Goal: Task Accomplishment & Management: Use online tool/utility

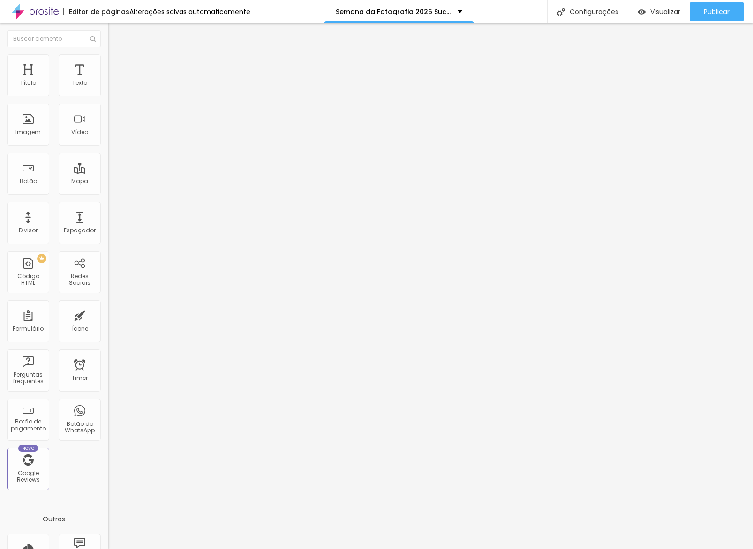
click at [108, 145] on div at bounding box center [162, 118] width 108 height 73
click at [651, 5] on div "Visualizar" at bounding box center [658, 11] width 43 height 19
click at [116, 65] on span "Estilo" at bounding box center [123, 61] width 15 height 8
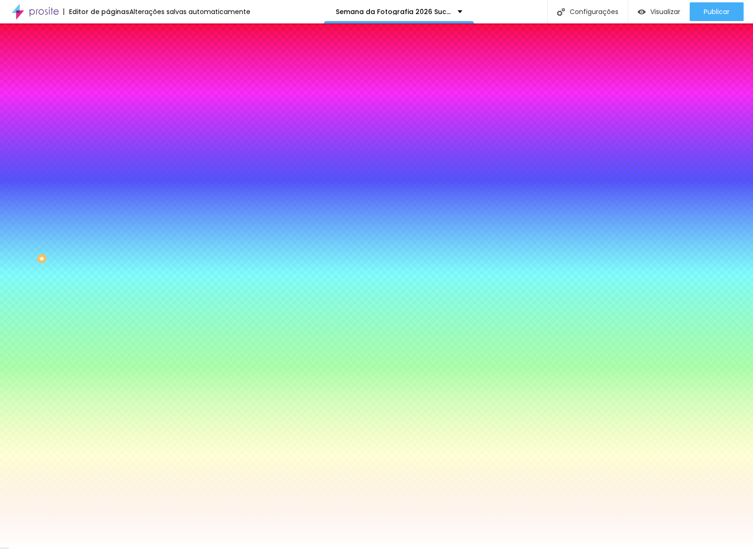
click at [108, 137] on input "#FFFFFF" at bounding box center [164, 131] width 112 height 9
click at [108, 127] on div at bounding box center [162, 127] width 108 height 0
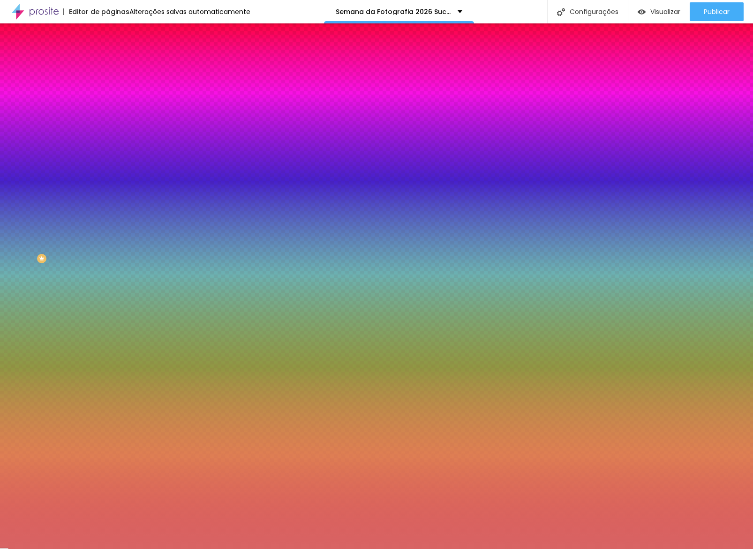
type input "#000000"
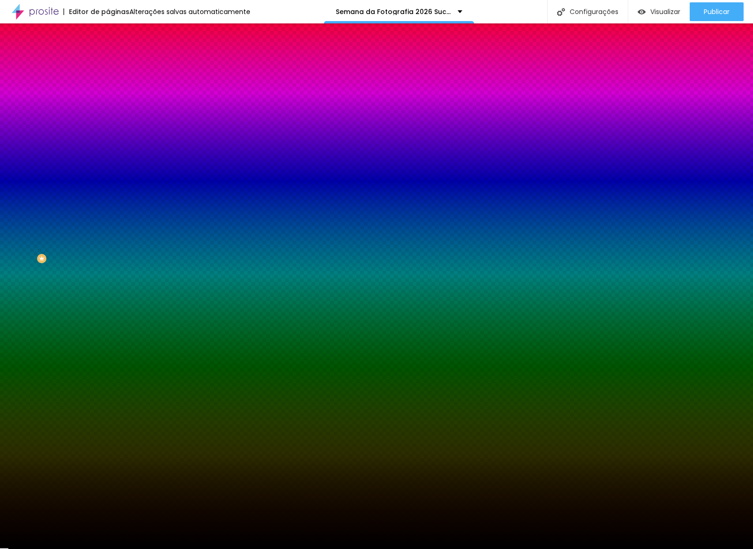
drag, startPoint x: 45, startPoint y: 195, endPoint x: 17, endPoint y: 363, distance: 169.6
click at [108, 360] on div "Editar Seção Conteúdo Estilo Avançado Imagem de fundo Adicionar imagem Efeito d…" at bounding box center [162, 286] width 108 height 526
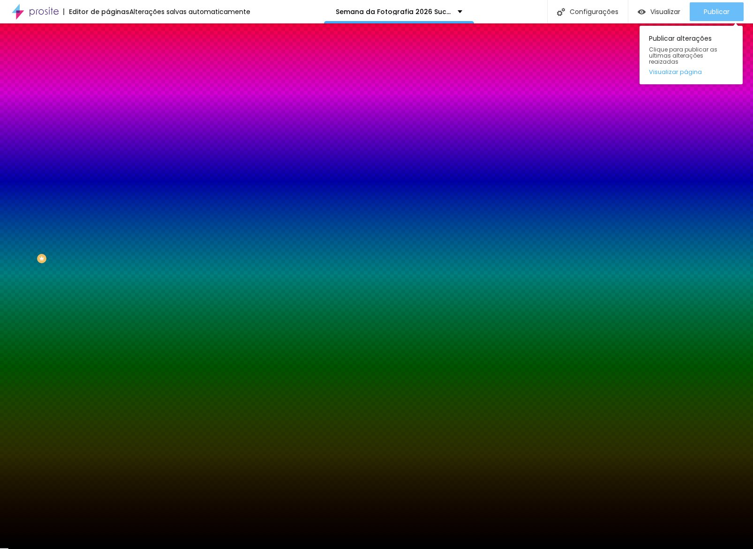
click at [712, 15] on span "Publicar" at bounding box center [717, 11] width 26 height 7
click at [665, 69] on link "Visualizar página" at bounding box center [691, 72] width 84 height 6
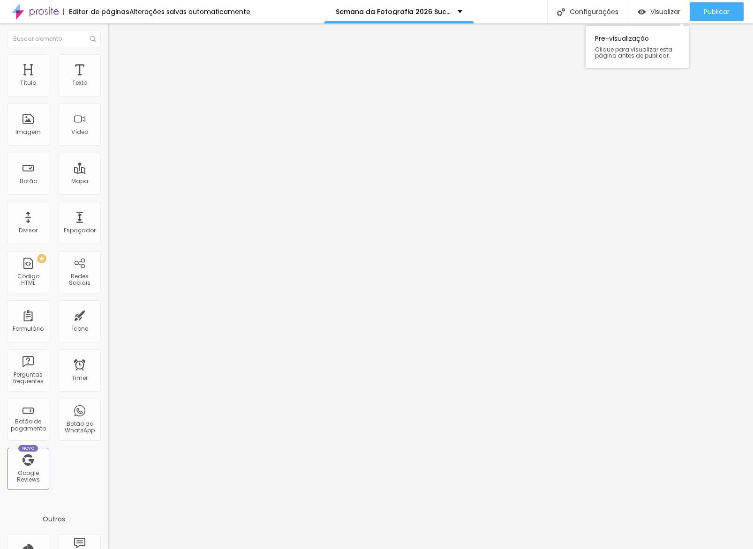
click at [664, 21] on div "Pre-visualização Clique para visualizar esta página antes de publicar." at bounding box center [636, 44] width 103 height 47
click at [661, 15] on span "Visualizar" at bounding box center [665, 11] width 30 height 7
click at [108, 71] on li "Avançado" at bounding box center [162, 68] width 108 height 9
type input "0"
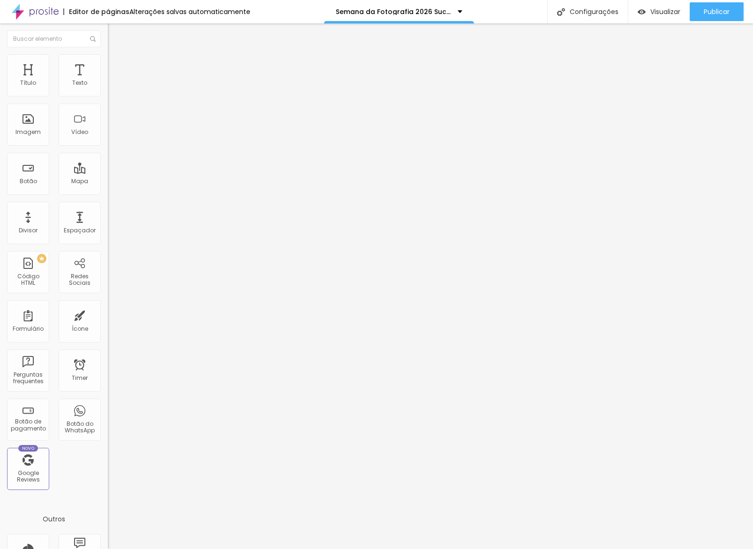
drag, startPoint x: 15, startPoint y: 109, endPoint x: 0, endPoint y: 104, distance: 16.5
type input "0"
click at [108, 315] on input "range" at bounding box center [138, 318] width 60 height 7
click at [726, 14] on span "Publicar" at bounding box center [717, 11] width 26 height 7
click at [108, 70] on li "Avançado" at bounding box center [162, 68] width 108 height 9
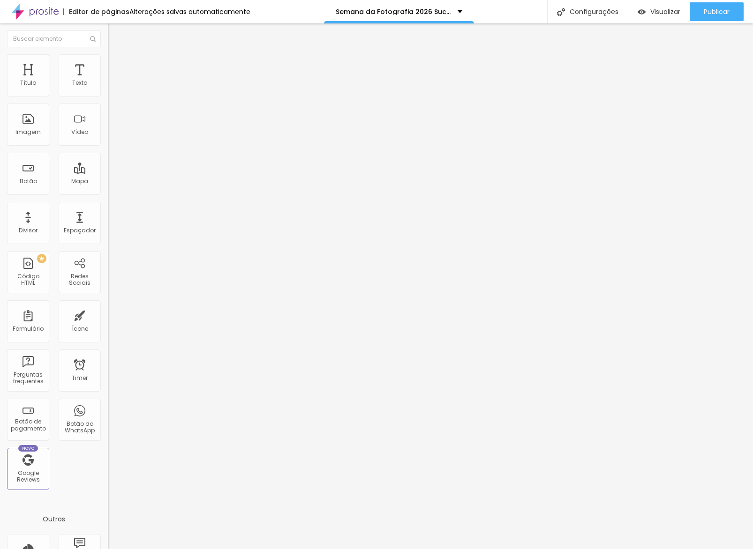
type input "72"
type input "70"
type input "58"
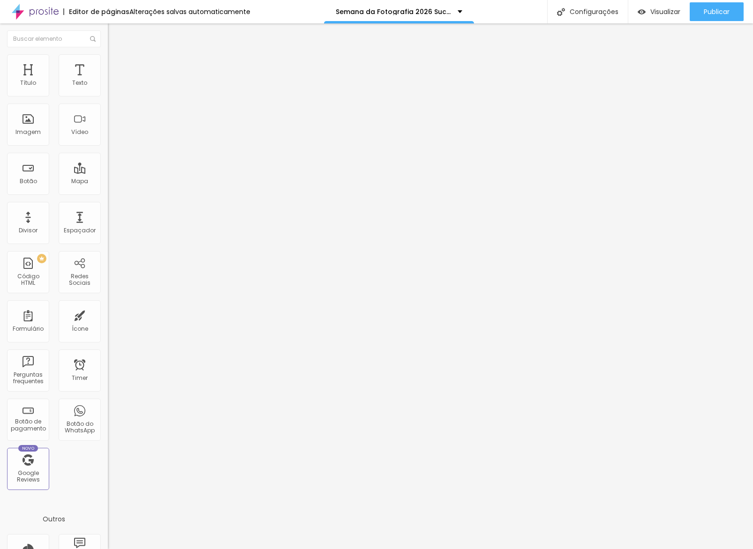
type input "58"
type input "5"
type input "0"
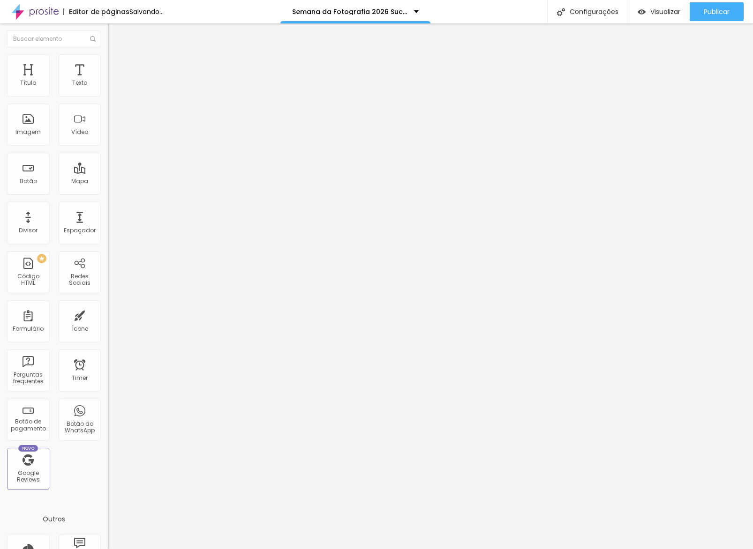
drag, startPoint x: 27, startPoint y: 109, endPoint x: 0, endPoint y: 103, distance: 27.5
type input "0"
click at [108, 315] on input "range" at bounding box center [138, 318] width 60 height 7
click at [116, 66] on span "Avançado" at bounding box center [131, 70] width 31 height 8
type input "15"
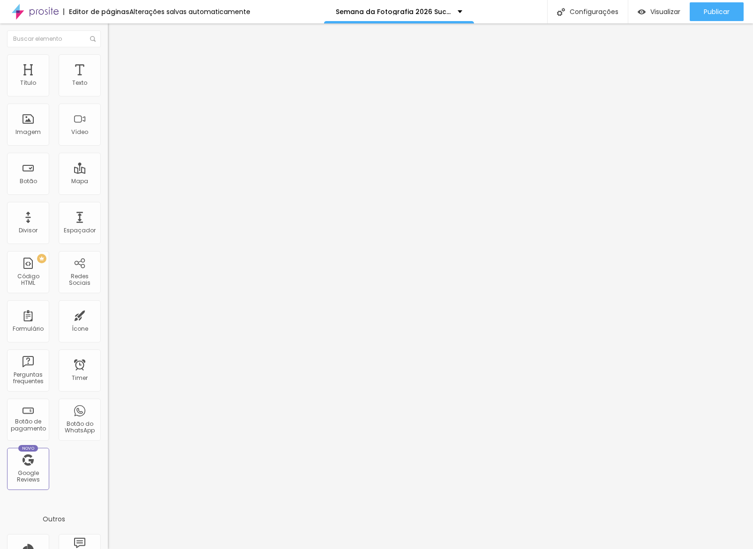
type input "15"
type input "10"
type input "0"
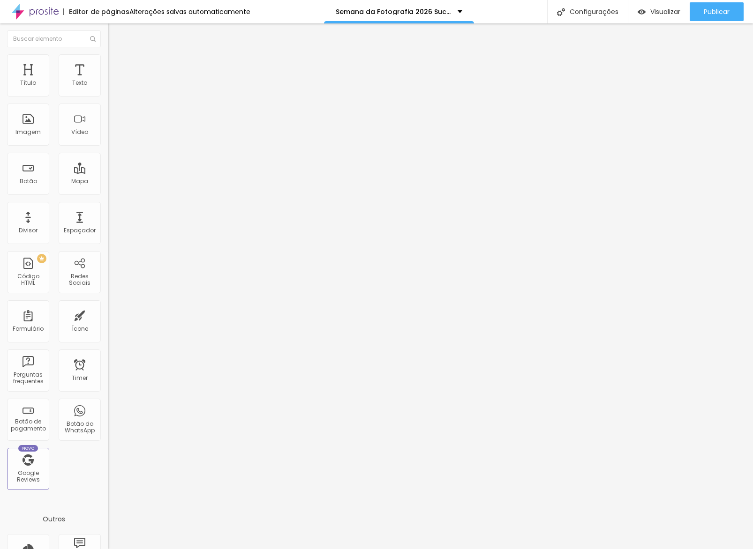
drag, startPoint x: 35, startPoint y: 90, endPoint x: 0, endPoint y: 90, distance: 35.2
type input "0"
click at [108, 182] on input "range" at bounding box center [138, 185] width 60 height 7
click at [728, 7] on div "Publicar" at bounding box center [717, 11] width 26 height 19
click at [691, 69] on link "Visualizar página" at bounding box center [691, 72] width 84 height 6
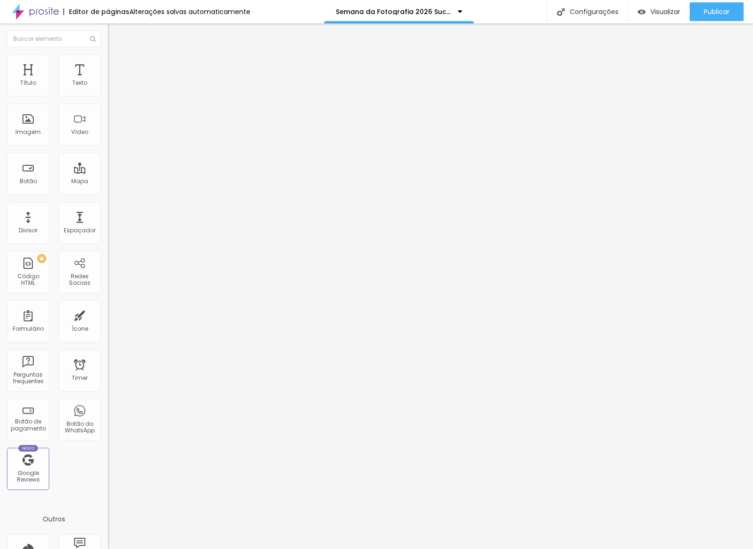
click at [108, 59] on li "Avançado" at bounding box center [162, 58] width 108 height 9
click at [108, 314] on input "0" at bounding box center [128, 319] width 40 height 10
type input "30"
click at [717, 19] on div "Publicar" at bounding box center [717, 11] width 26 height 19
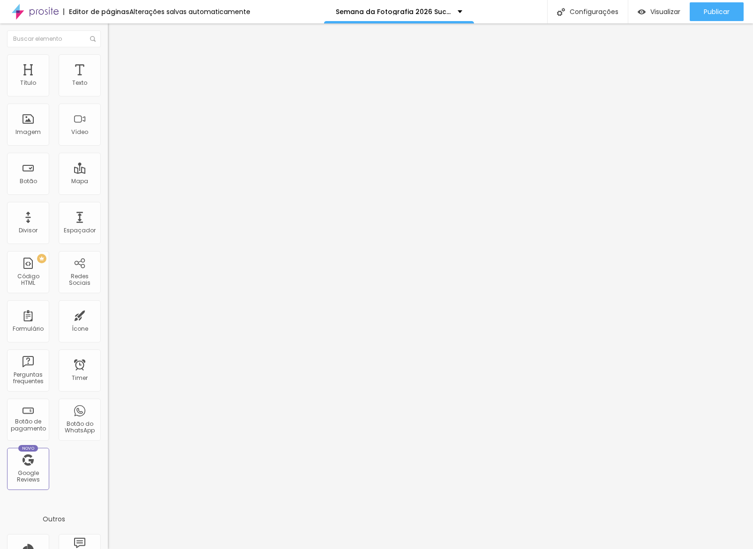
click at [108, 56] on li "Avançado" at bounding box center [162, 58] width 108 height 9
drag, startPoint x: 88, startPoint y: 223, endPoint x: 90, endPoint y: 210, distance: 13.3
click at [108, 399] on div at bounding box center [162, 399] width 108 height 0
click at [108, 394] on div at bounding box center [162, 394] width 108 height 0
click at [718, 15] on span "Publicar" at bounding box center [717, 11] width 26 height 7
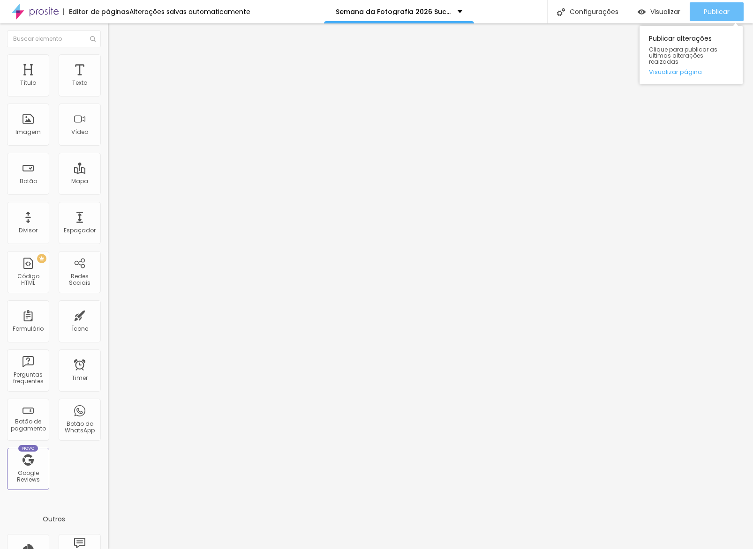
click at [711, 11] on span "Publicar" at bounding box center [717, 11] width 26 height 7
click at [686, 69] on link "Visualizar página" at bounding box center [691, 72] width 84 height 6
click at [697, 12] on button "Publicar" at bounding box center [717, 11] width 54 height 19
click at [720, 17] on div "Publicar" at bounding box center [717, 11] width 26 height 19
click at [691, 69] on link "Visualizar página" at bounding box center [691, 72] width 84 height 6
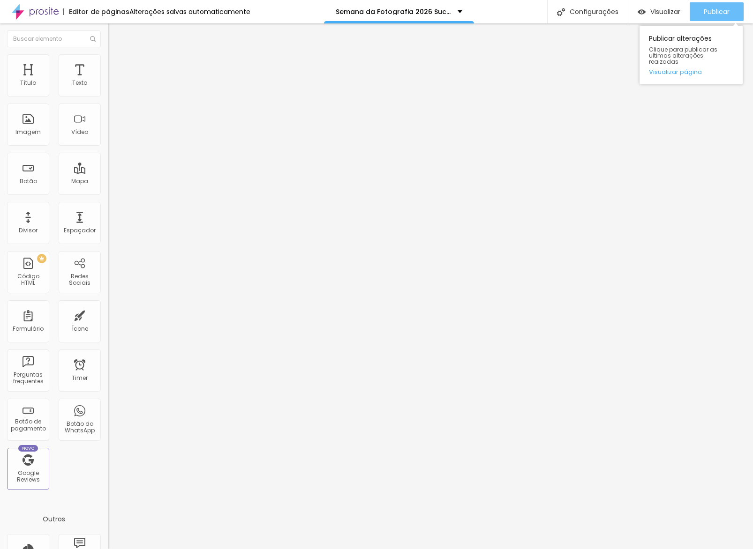
click at [720, 15] on span "Publicar" at bounding box center [717, 11] width 26 height 7
click at [116, 65] on span "Avançado" at bounding box center [131, 61] width 31 height 8
type input "28"
type input "33"
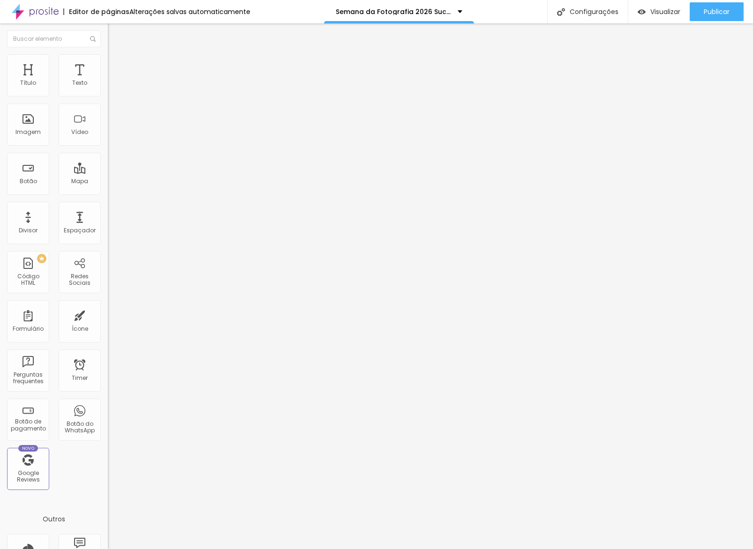
type input "33"
type input "48"
type input "78"
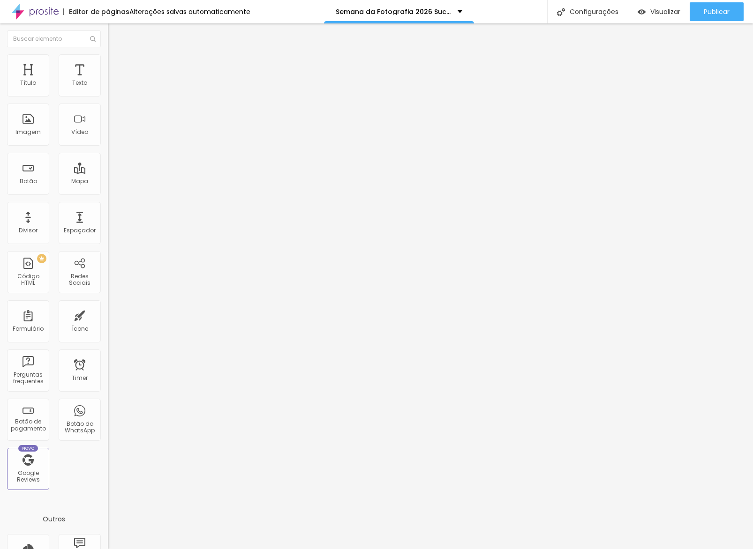
type input "100"
drag, startPoint x: 41, startPoint y: 108, endPoint x: 208, endPoint y: 112, distance: 166.9
type input "100"
click at [168, 305] on input "range" at bounding box center [138, 308] width 60 height 7
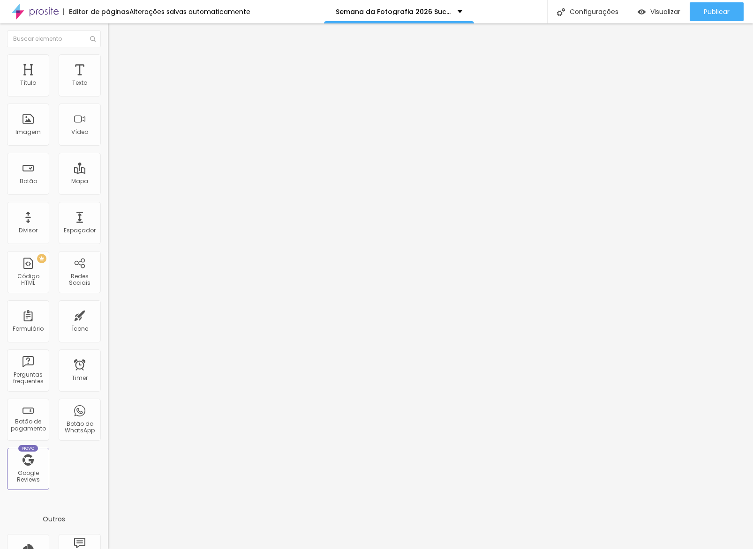
click at [115, 35] on img "button" at bounding box center [118, 33] width 7 height 7
type input "162"
type input "164"
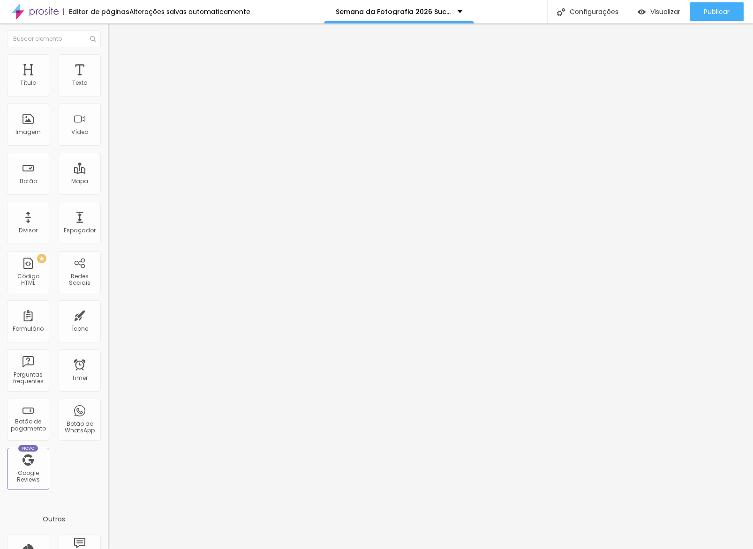
type input "175"
type input "193"
type input "210"
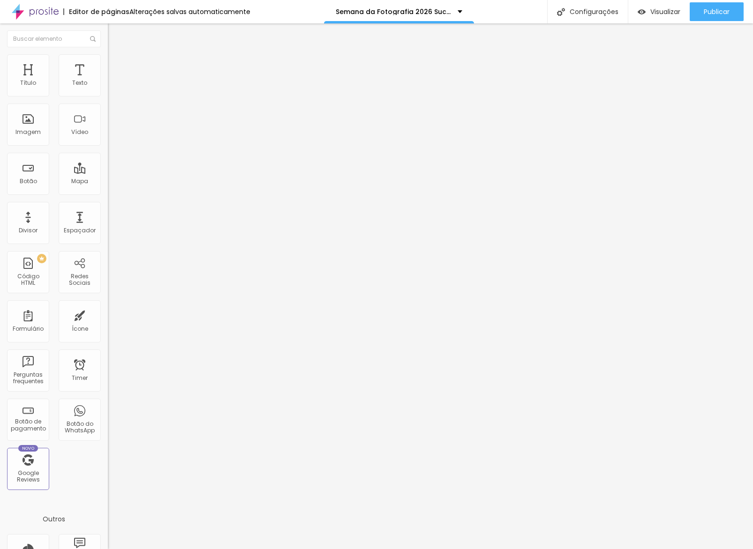
type input "210"
type input "221"
type input "229"
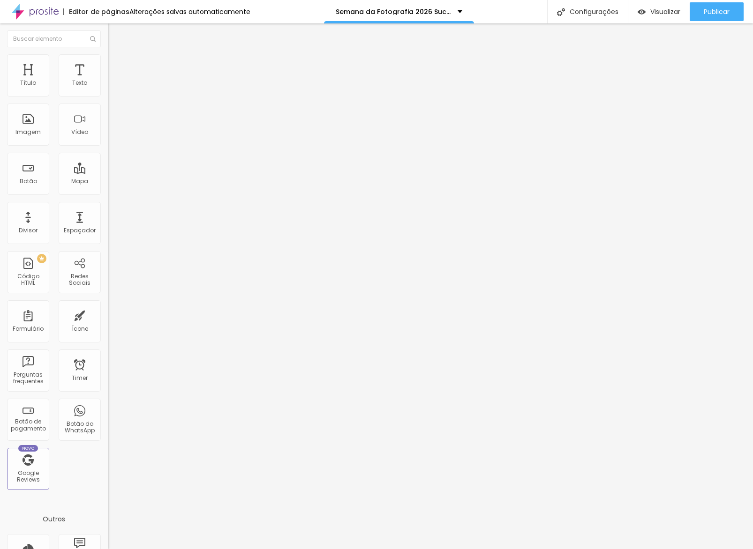
type input "243"
type input "265"
type input "274"
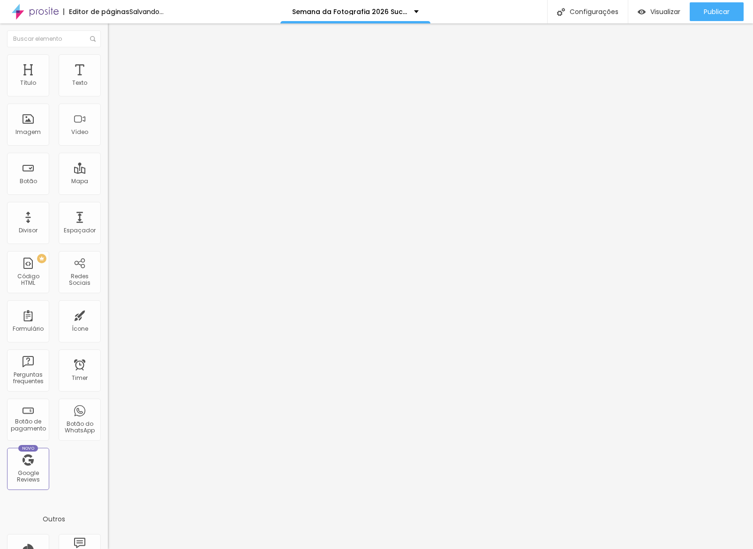
type input "274"
type input "281"
type input "282"
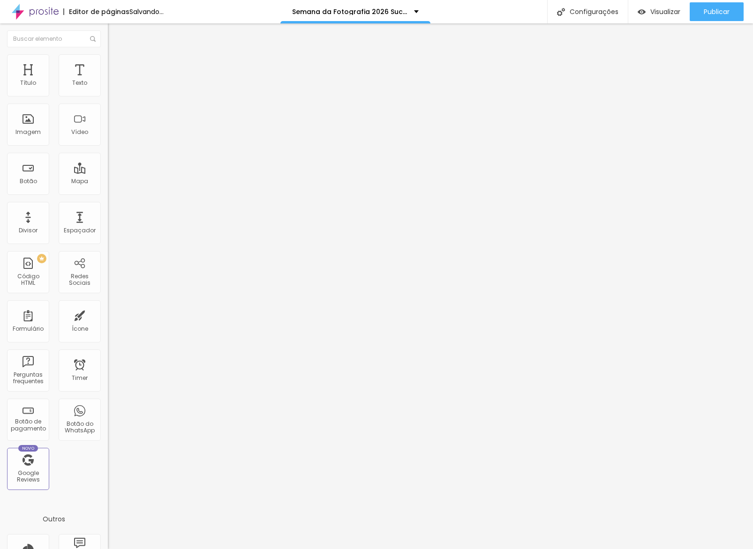
type input "286"
type input "291"
type input "294"
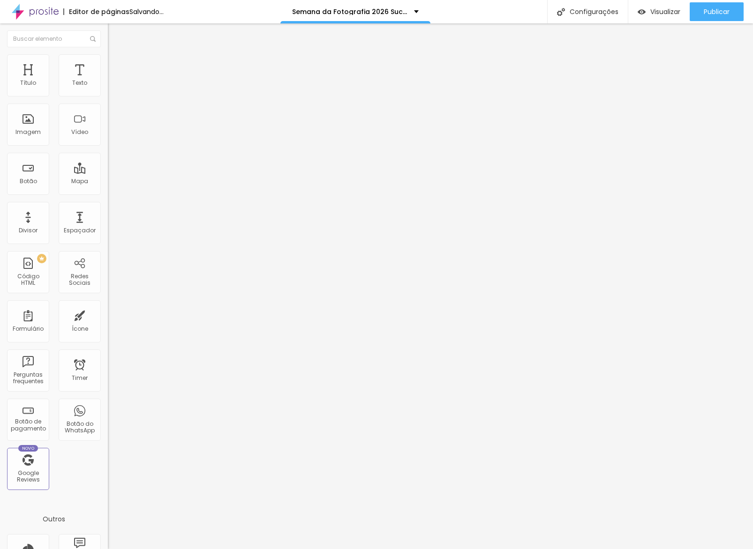
type input "294"
type input "296"
type input "302"
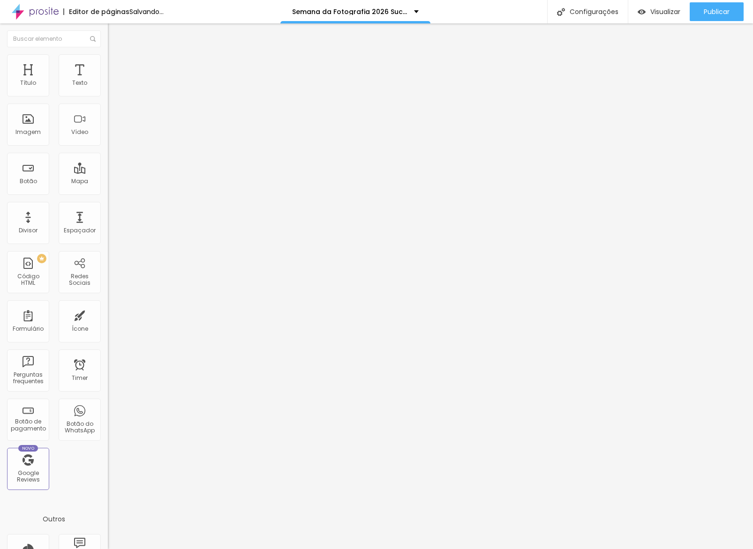
type input "309"
type input "310"
type input "311"
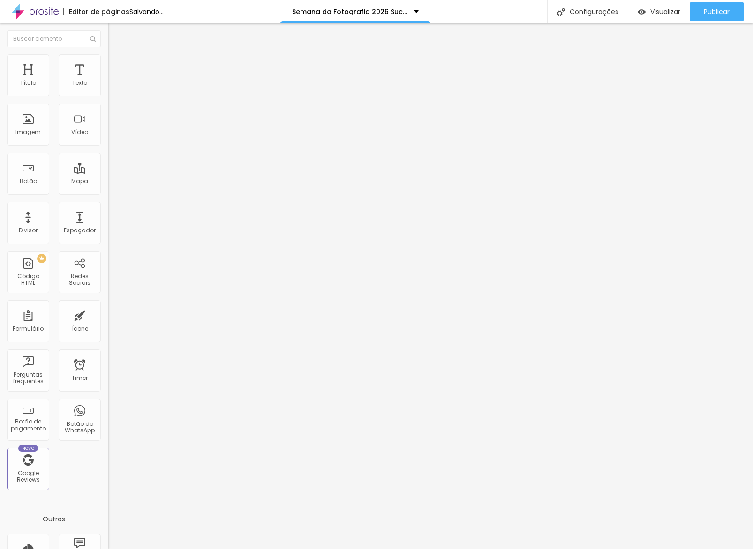
type input "311"
type input "319"
type input "340"
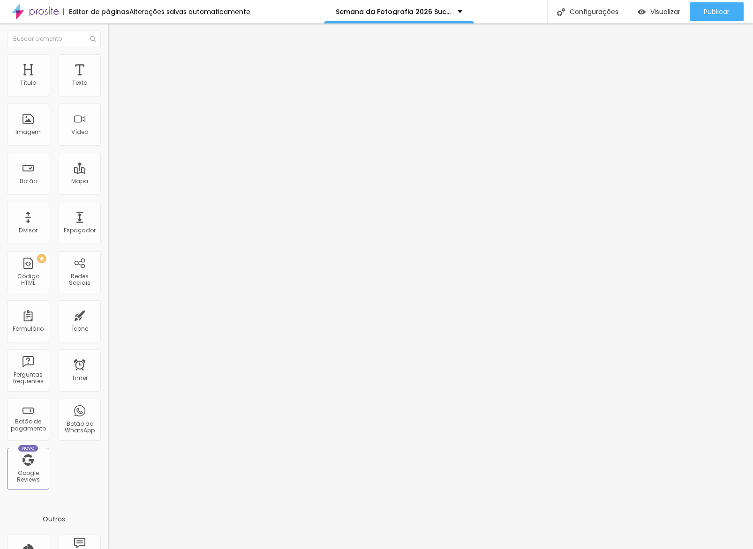
type input "353"
type input "365"
type input "373"
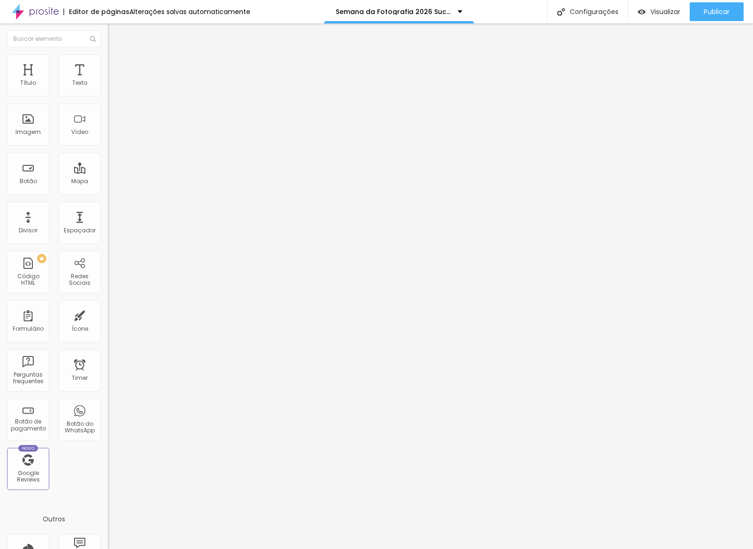
type input "373"
type input "379"
type input "380"
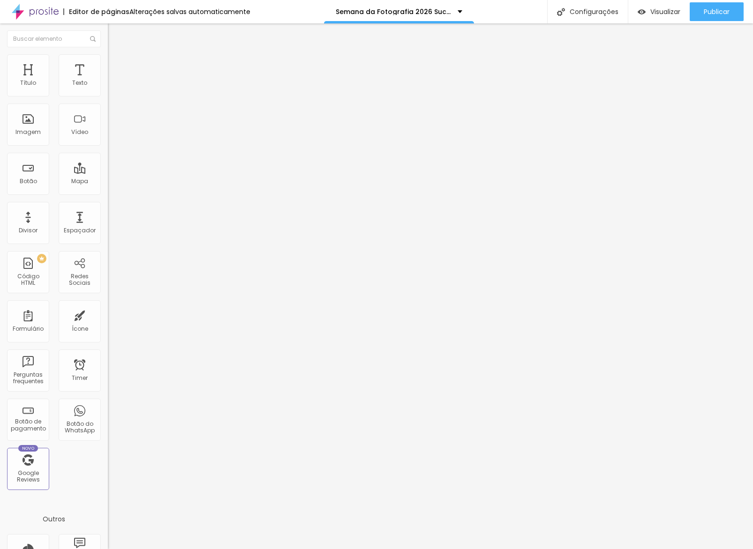
drag, startPoint x: 42, startPoint y: 90, endPoint x: 54, endPoint y: 90, distance: 12.2
type input "380"
click at [108, 172] on input "range" at bounding box center [138, 175] width 60 height 7
click at [717, 20] on div "Publicar" at bounding box center [717, 11] width 26 height 19
click at [690, 70] on div "Publicar alterações Clique para publicar as ultimas alterações reaizadas Visual…" at bounding box center [690, 55] width 103 height 59
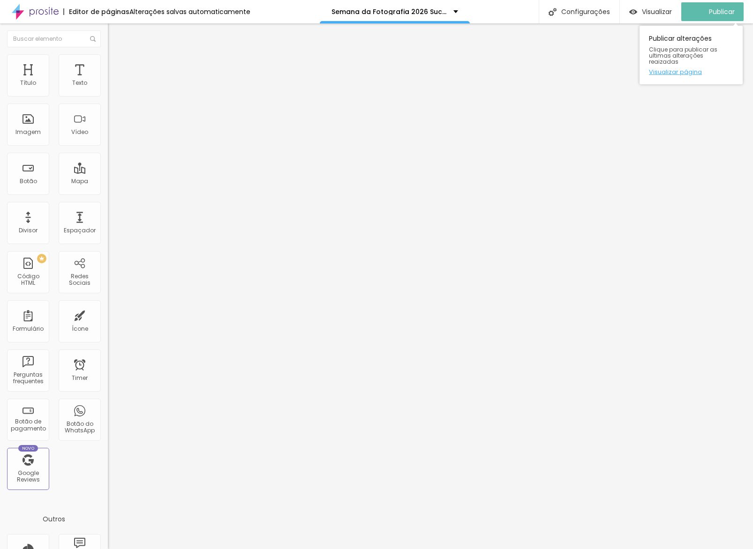
click at [690, 69] on link "Visualizar página" at bounding box center [691, 72] width 84 height 6
click at [689, 69] on link "Visualizar página" at bounding box center [691, 72] width 84 height 6
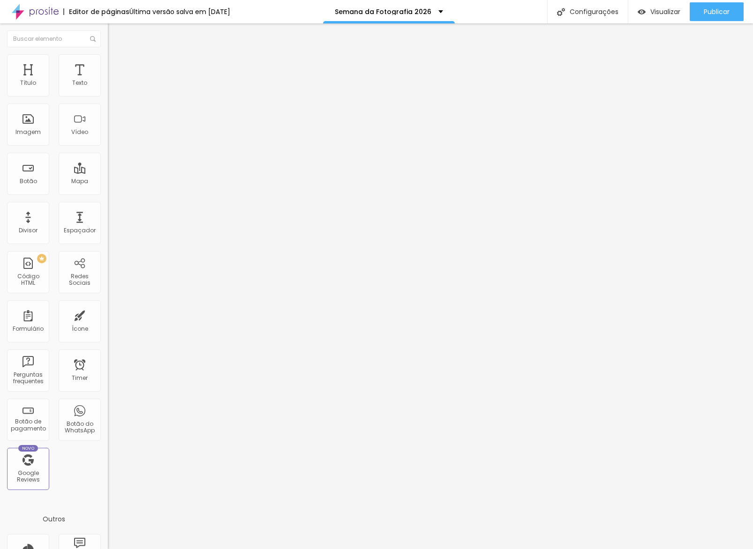
click at [112, 86] on icon "button" at bounding box center [114, 84] width 4 height 4
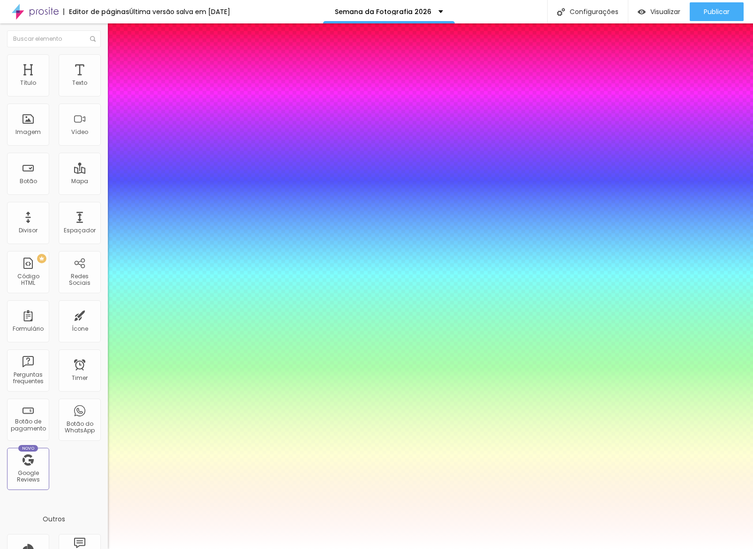
type input "1"
click at [97, 549] on div at bounding box center [376, 549] width 753 height 0
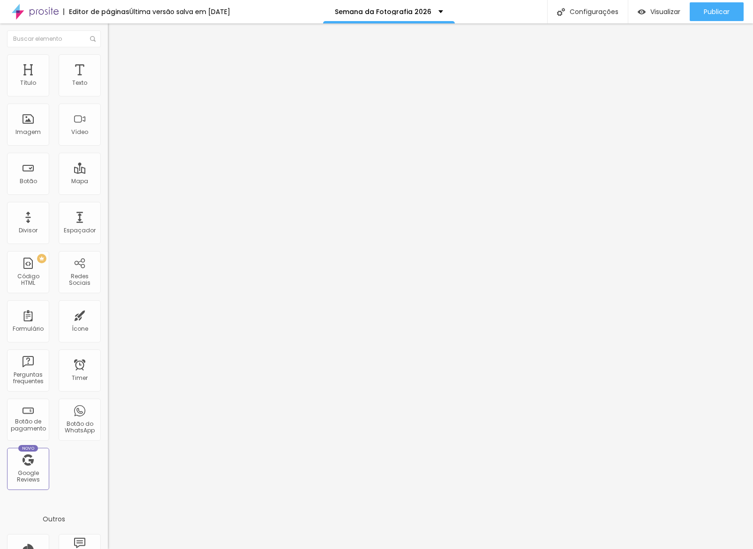
click at [116, 69] on span "Avançado" at bounding box center [131, 70] width 31 height 8
click at [108, 64] on li "Avançado" at bounding box center [162, 68] width 108 height 9
drag, startPoint x: 96, startPoint y: 57, endPoint x: 82, endPoint y: 61, distance: 14.6
click at [108, 58] on ul "Estilo Avançado" at bounding box center [162, 54] width 108 height 19
click at [108, 61] on li "Avançado" at bounding box center [162, 58] width 108 height 9
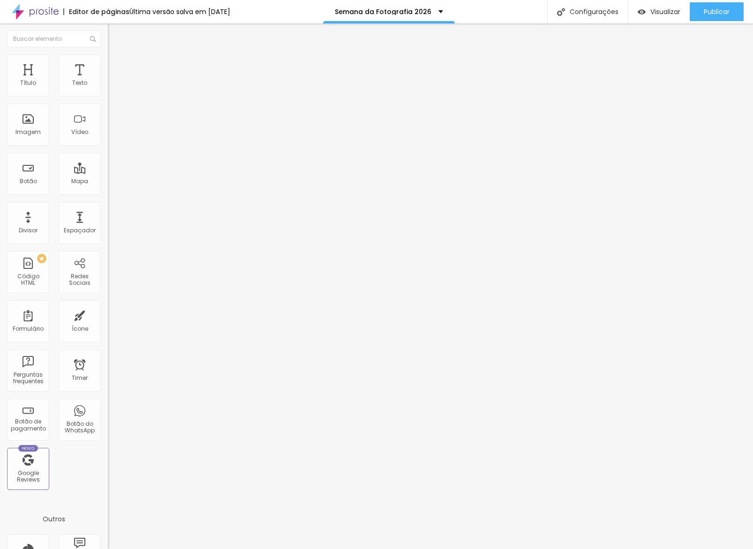
click at [116, 55] on span "Estilo" at bounding box center [123, 51] width 15 height 8
click at [116, 65] on span "Avançado" at bounding box center [131, 61] width 31 height 8
drag, startPoint x: 39, startPoint y: 68, endPoint x: 32, endPoint y: 69, distance: 7.6
click at [108, 64] on ul "Estilo Avançado" at bounding box center [162, 54] width 108 height 19
click at [108, 64] on li "Avançado" at bounding box center [162, 58] width 108 height 9
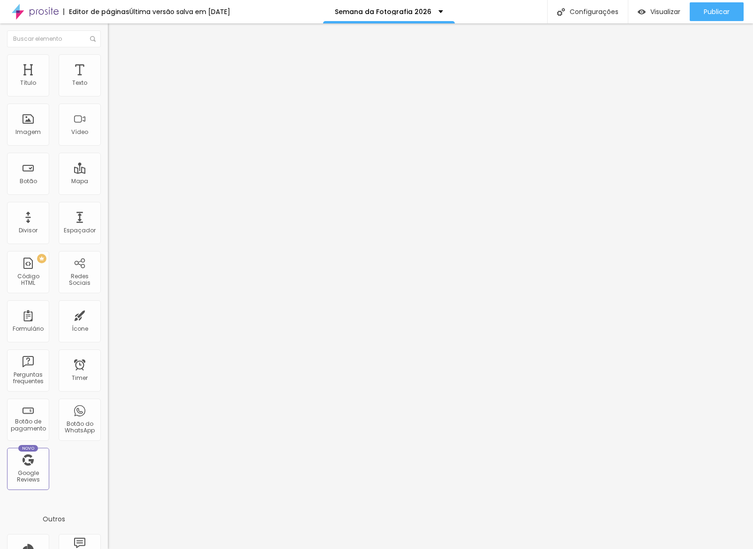
click at [108, 53] on img at bounding box center [112, 49] width 8 height 8
click at [108, 90] on button "button" at bounding box center [114, 85] width 13 height 10
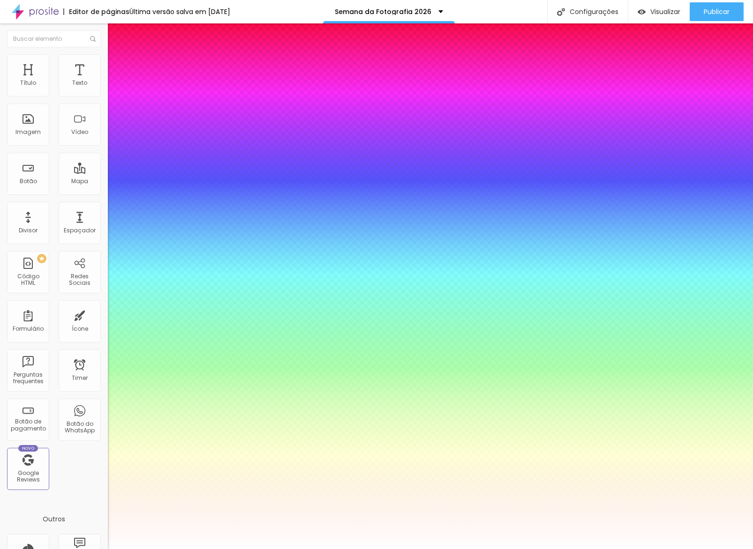
type input "1"
click at [127, 549] on div at bounding box center [376, 549] width 753 height 0
